Goal: Contribute content

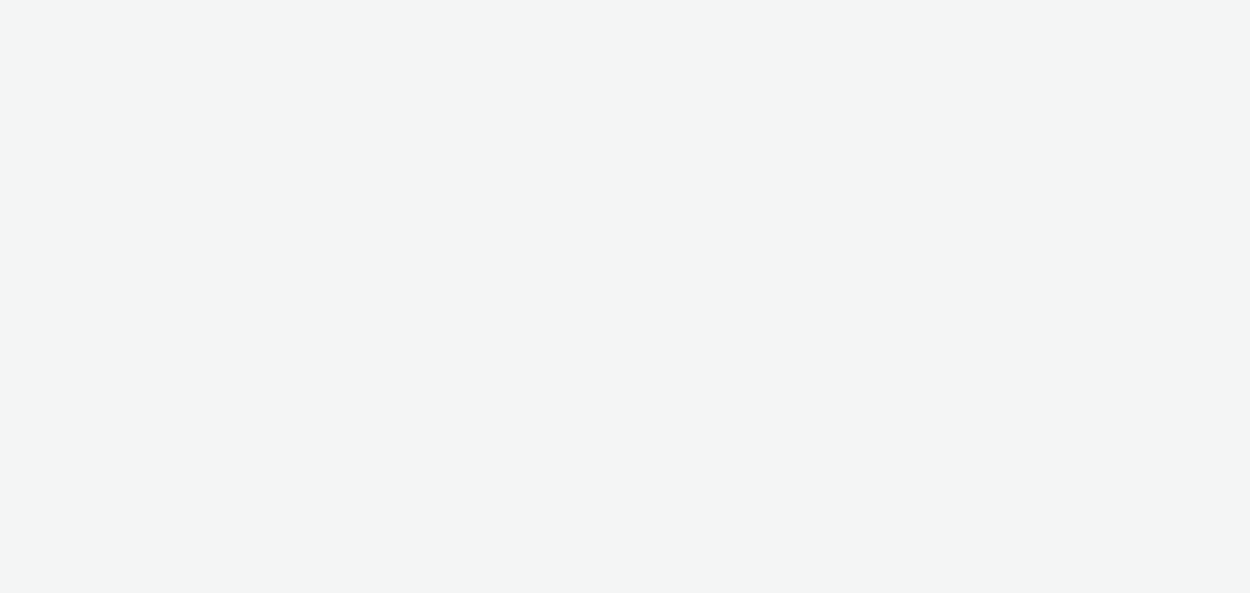
select select "d57a0b46-ef33-4938-977b-e6d07593e41f"
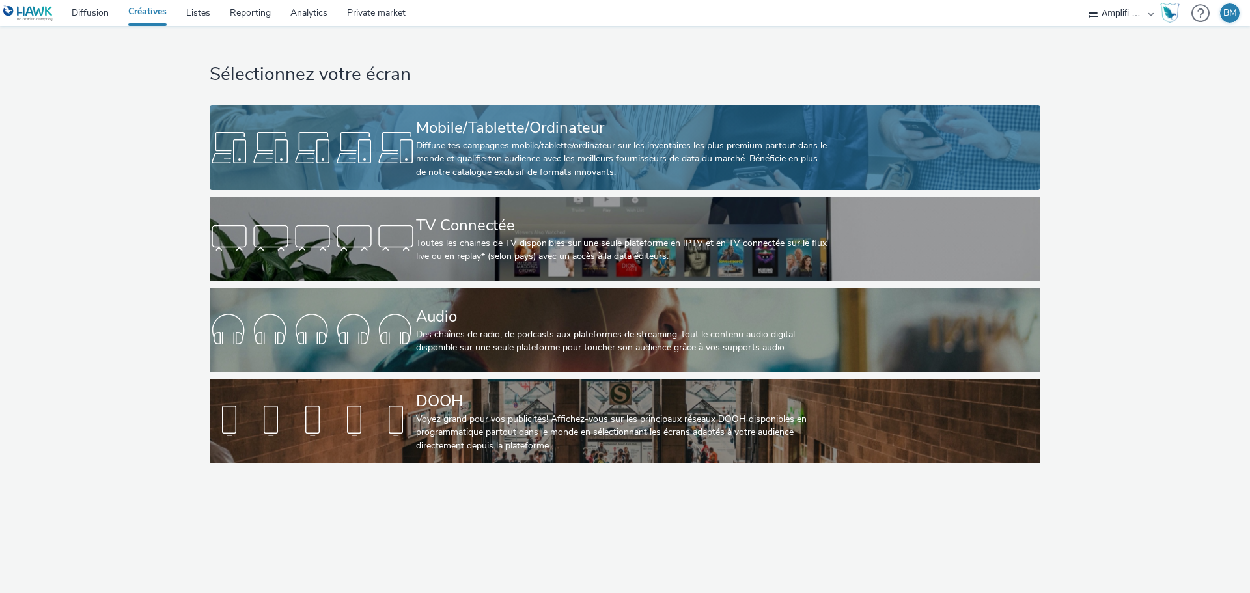
click at [536, 135] on div "Mobile/Tablette/Ordinateur" at bounding box center [622, 128] width 413 height 23
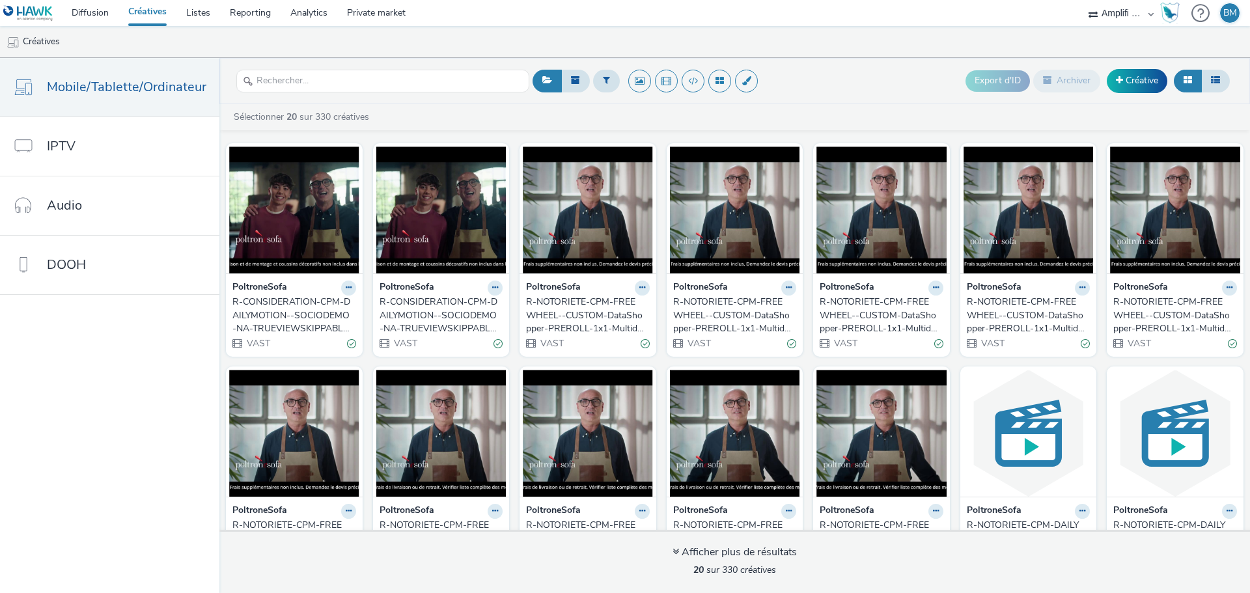
click at [304, 316] on div "R-CONSIDERATION-CPM-DAILYMOTION--SOCIODEMO-NA-TRUEVIEWSKIPPABLE-1x1-Multidevice…" at bounding box center [291, 316] width 118 height 40
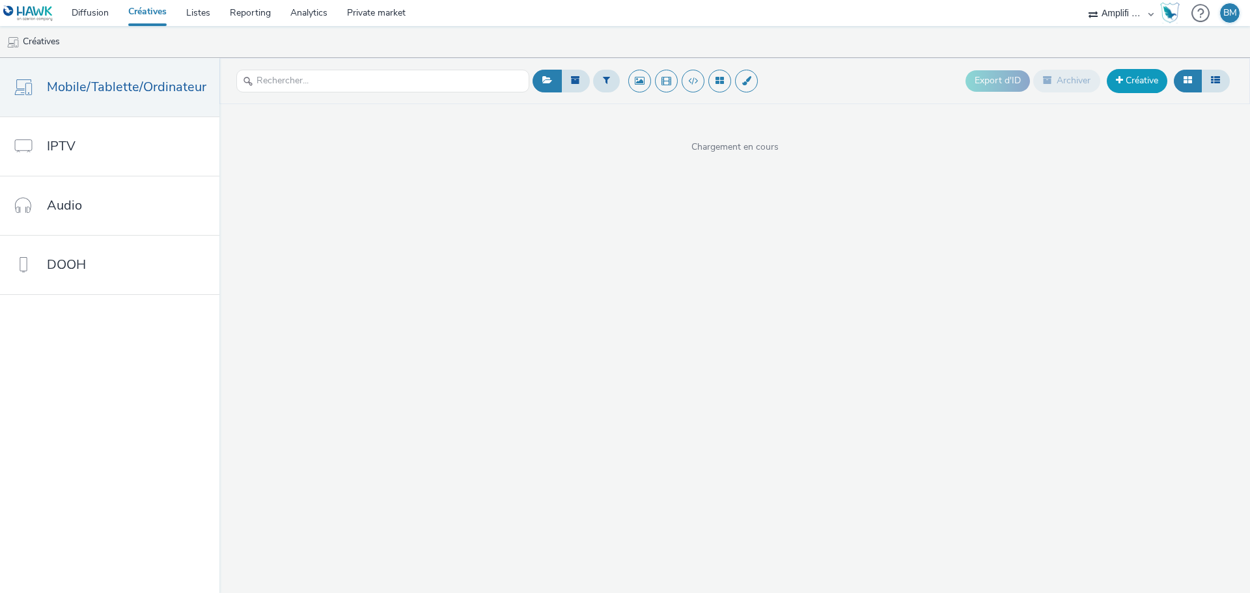
click at [1134, 89] on link "Créative" at bounding box center [1137, 80] width 61 height 23
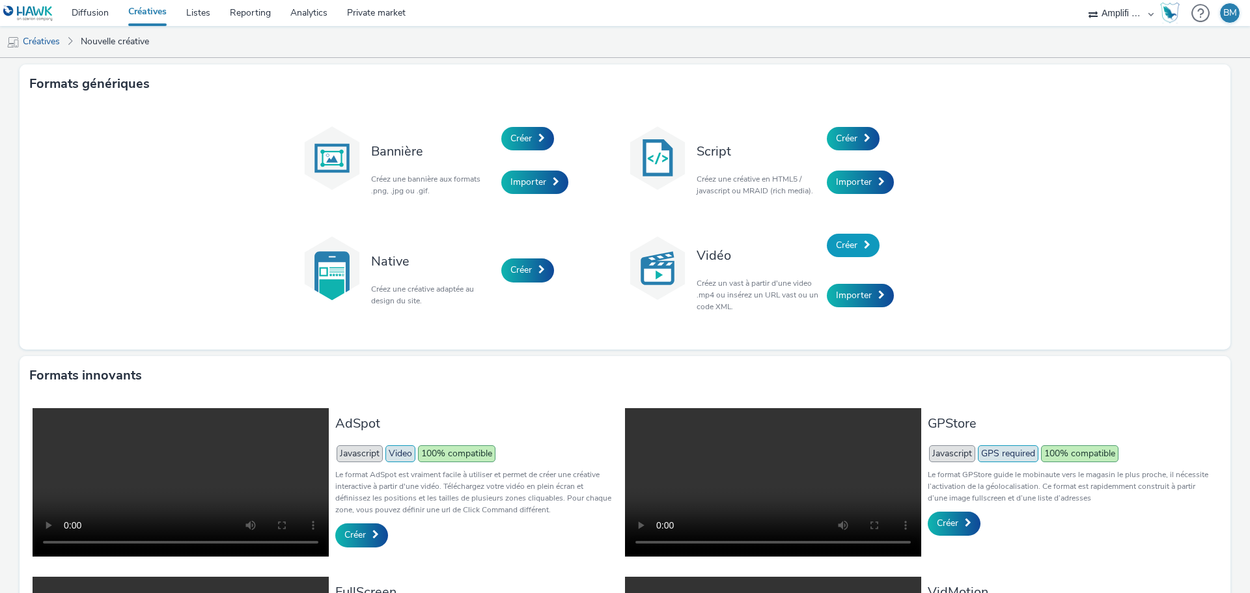
click at [855, 246] on link "Créer" at bounding box center [853, 245] width 53 height 23
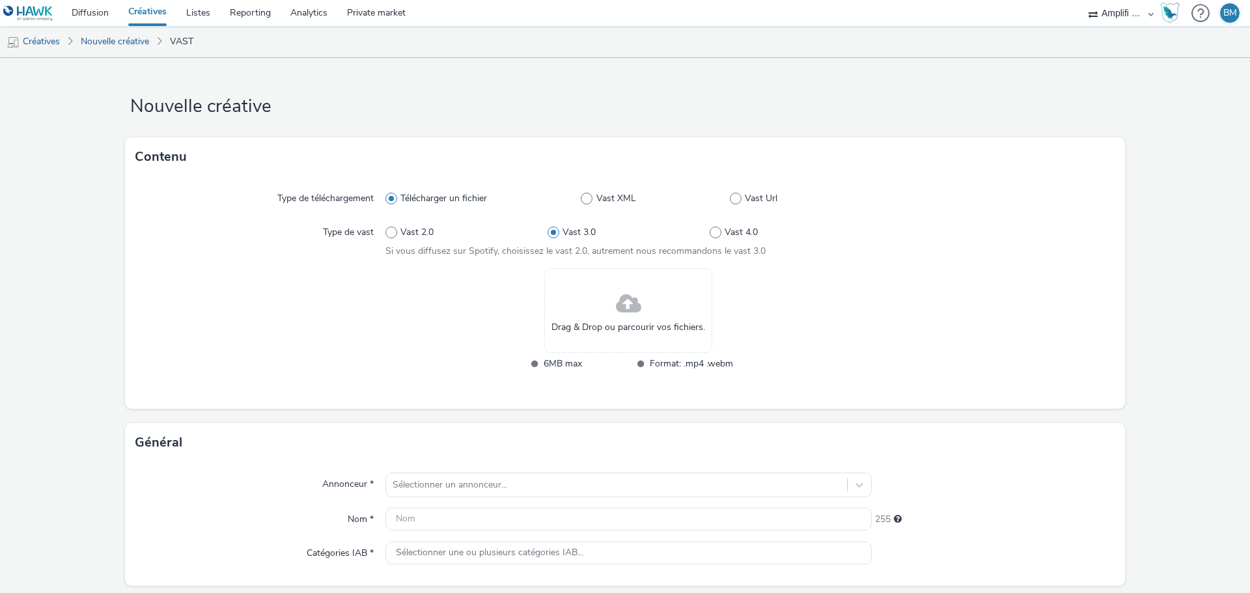
click at [616, 306] on span at bounding box center [628, 304] width 25 height 34
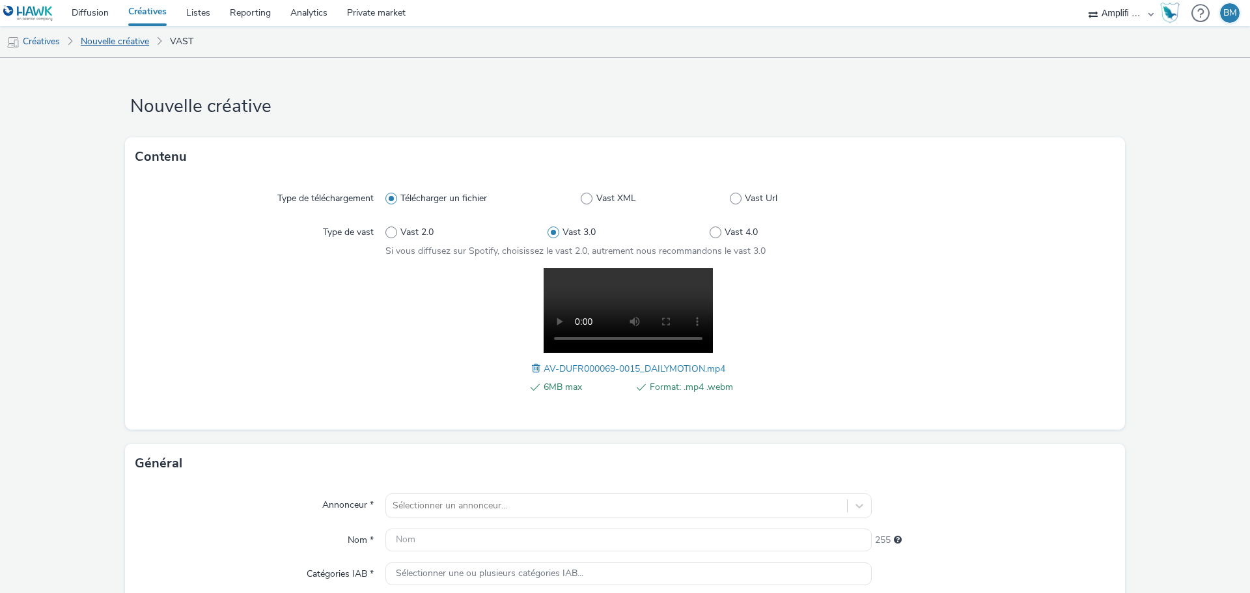
click at [121, 43] on link "Nouvelle créative" at bounding box center [114, 41] width 81 height 31
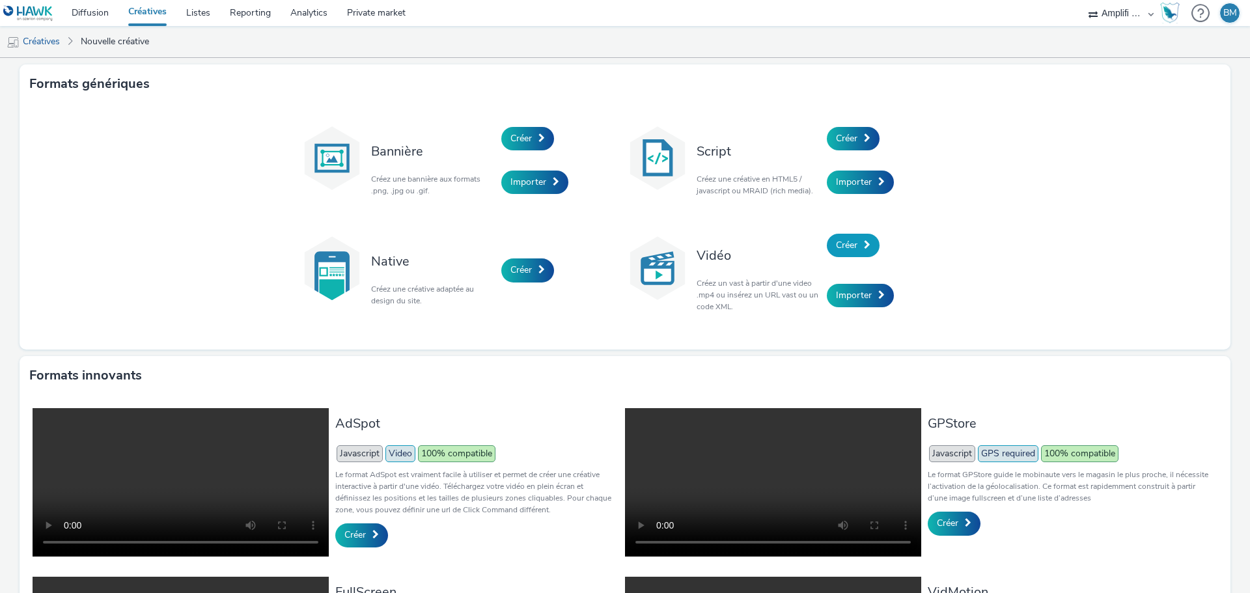
click at [846, 246] on span "Créer" at bounding box center [846, 245] width 21 height 12
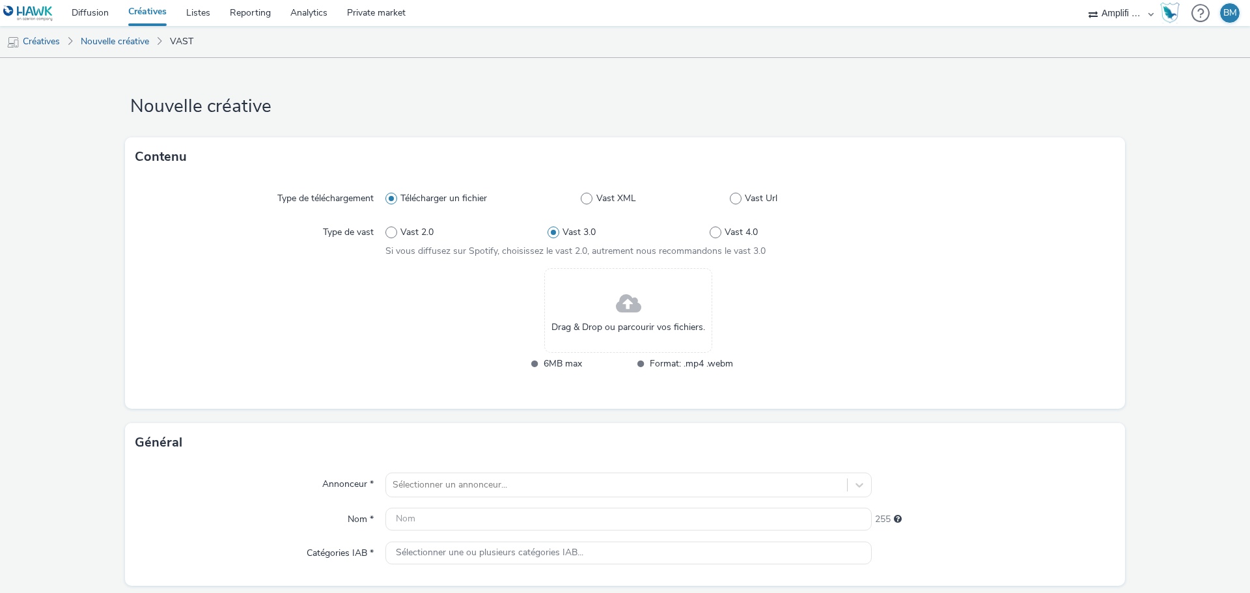
click at [609, 329] on span "Drag & Drop ou parcourir vos fichiers." at bounding box center [628, 327] width 154 height 13
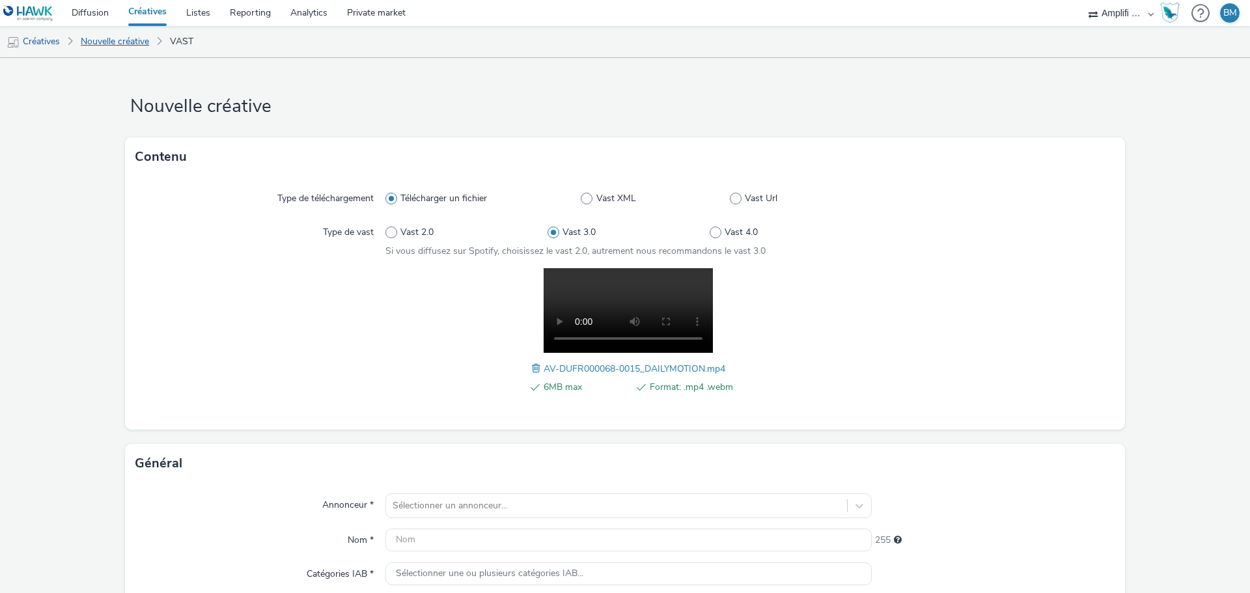
click at [135, 47] on link "Nouvelle créative" at bounding box center [114, 41] width 81 height 31
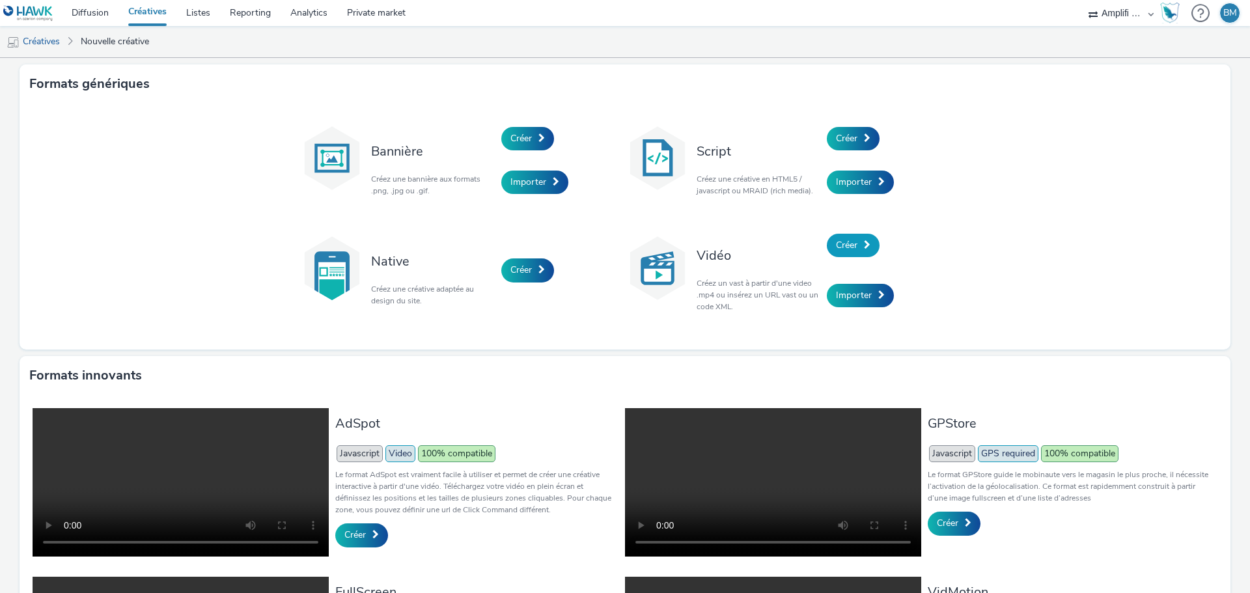
click at [844, 252] on link "Créer" at bounding box center [853, 245] width 53 height 23
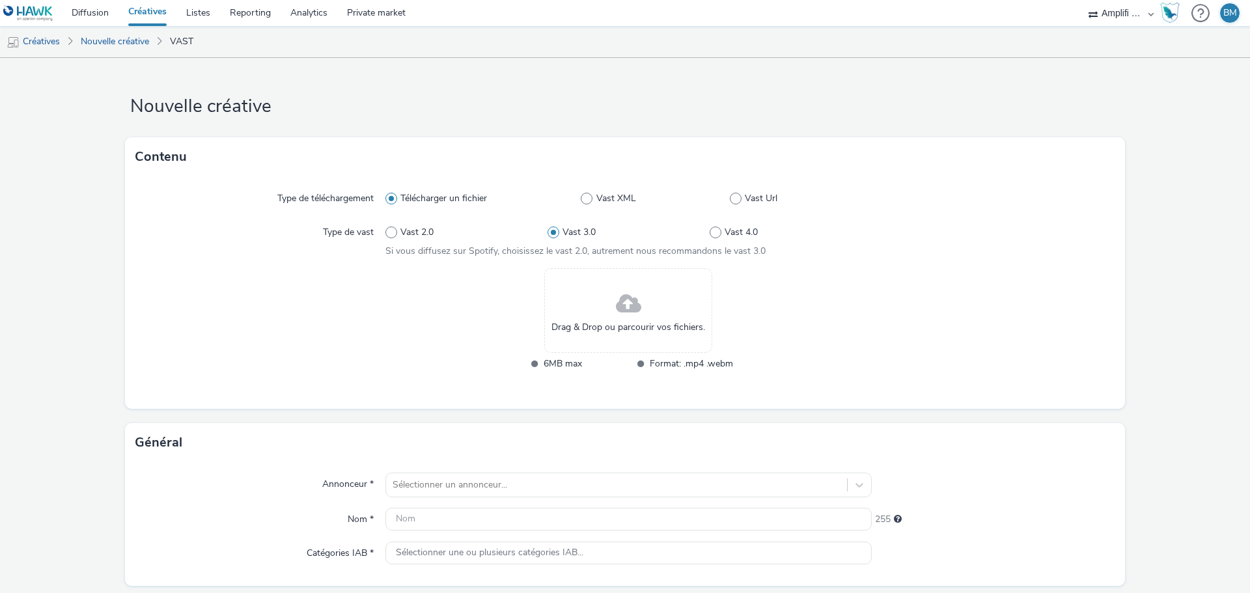
click at [603, 307] on div "Drag & Drop ou parcourir vos fichiers." at bounding box center [628, 310] width 168 height 85
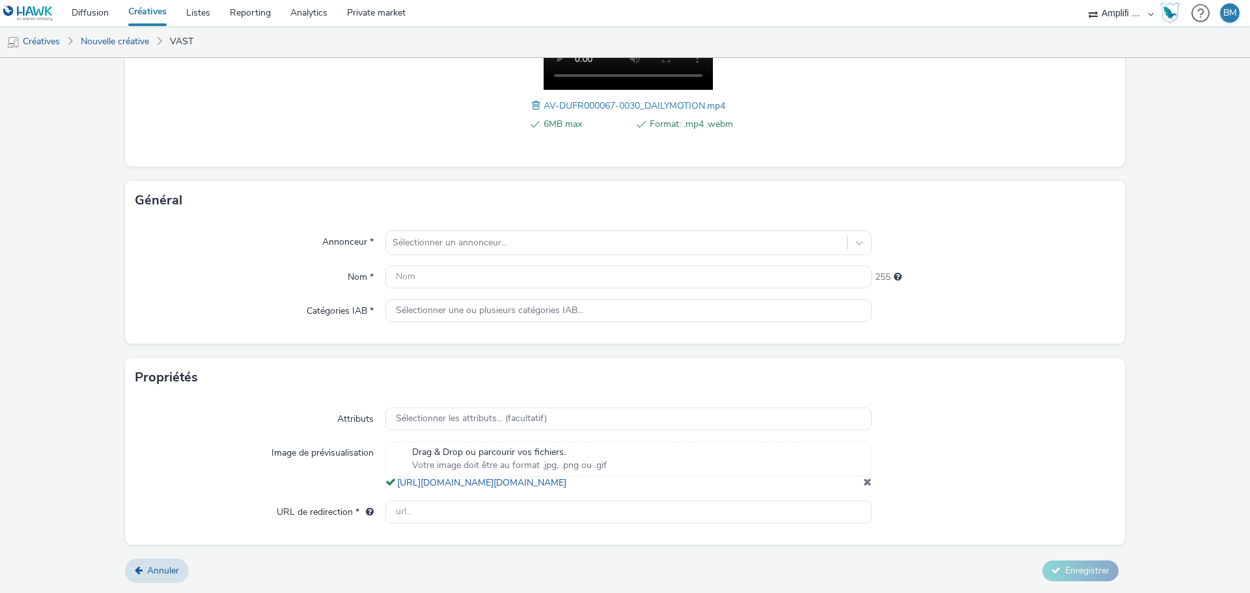
scroll to position [277, 0]
